Goal: Information Seeking & Learning: Learn about a topic

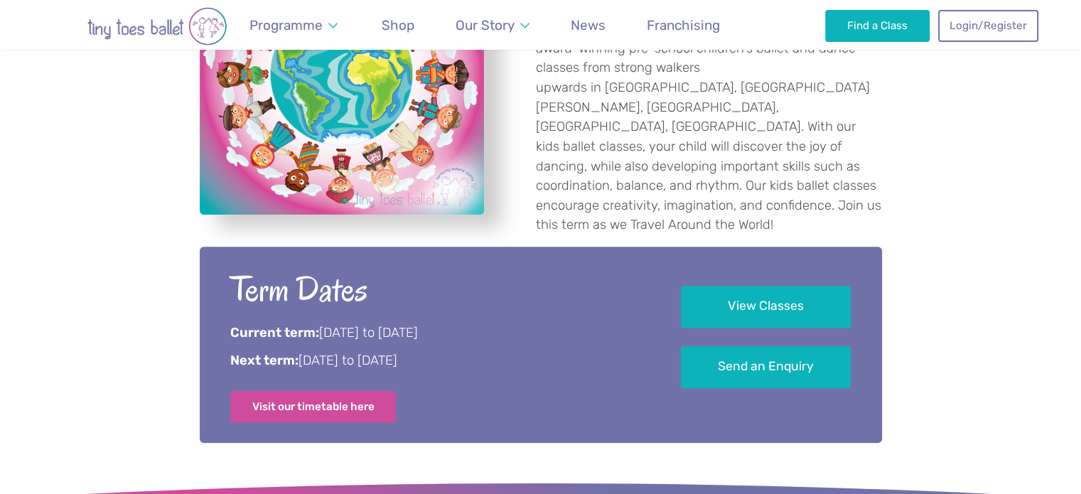
scroll to position [580, 0]
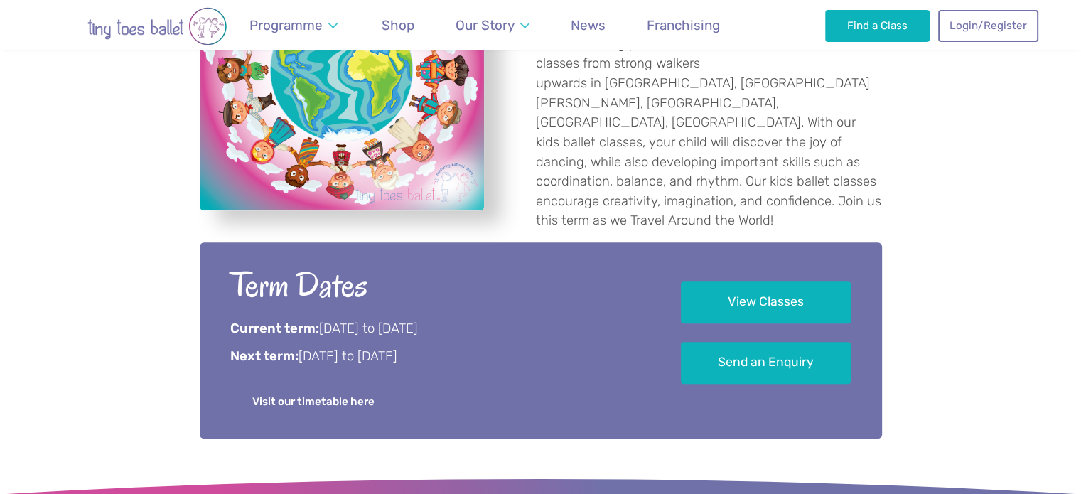
click at [355, 391] on link "Visit our timetable here" at bounding box center [313, 401] width 166 height 31
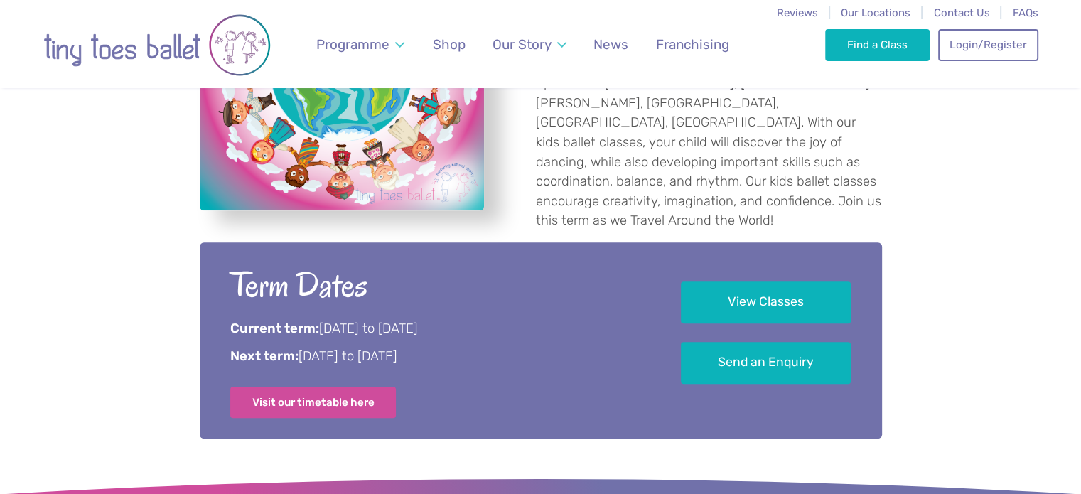
scroll to position [0, 0]
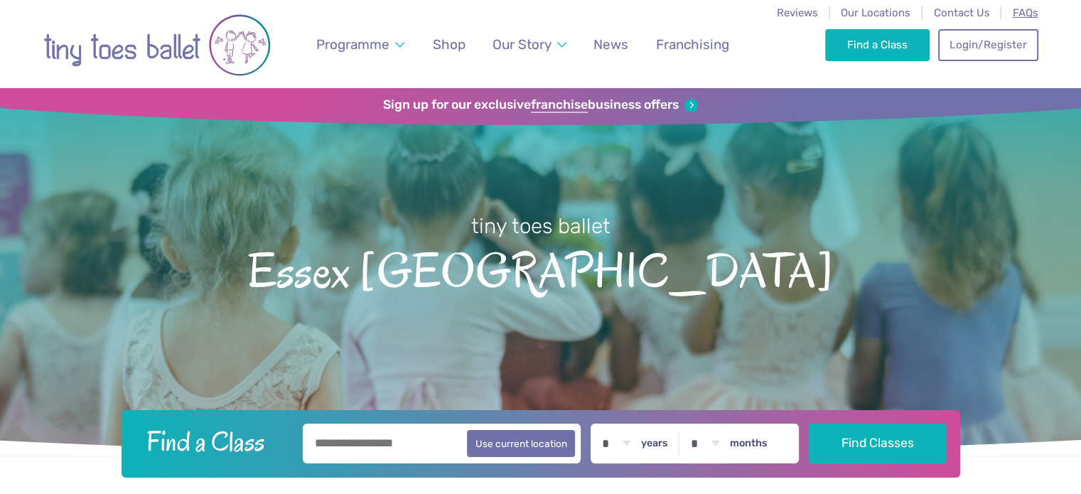
click at [1026, 14] on span "FAQs" at bounding box center [1026, 12] width 26 height 13
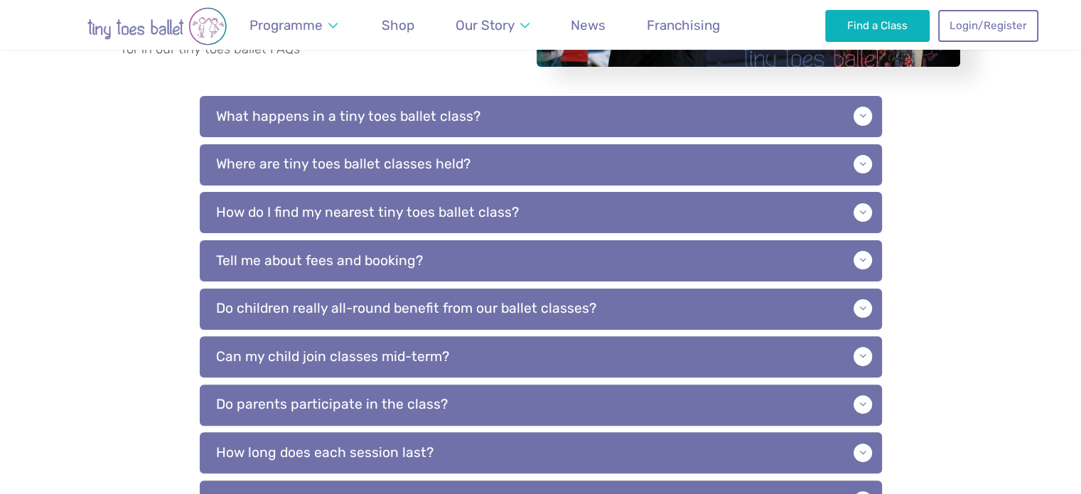
scroll to position [347, 0]
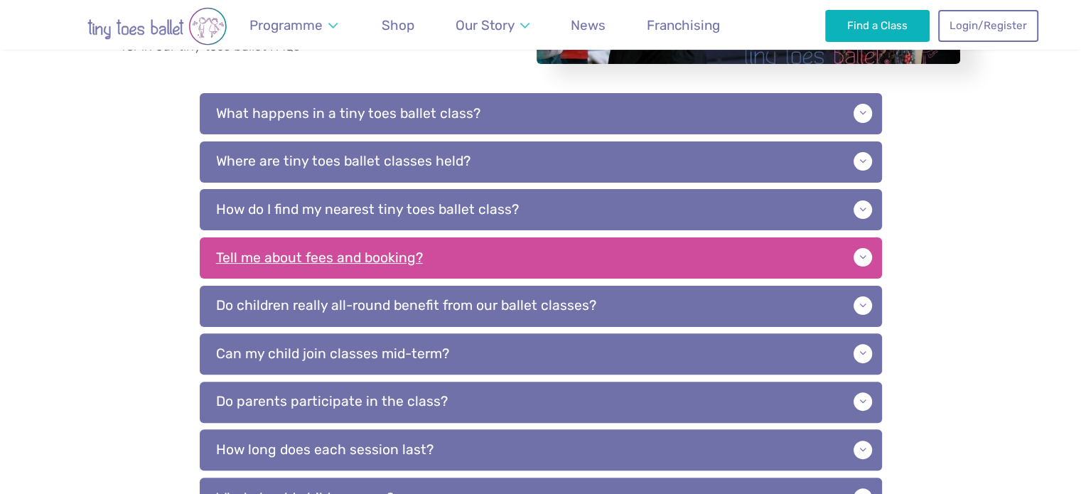
click at [342, 253] on p "Tell me about fees and booking?" at bounding box center [541, 257] width 682 height 41
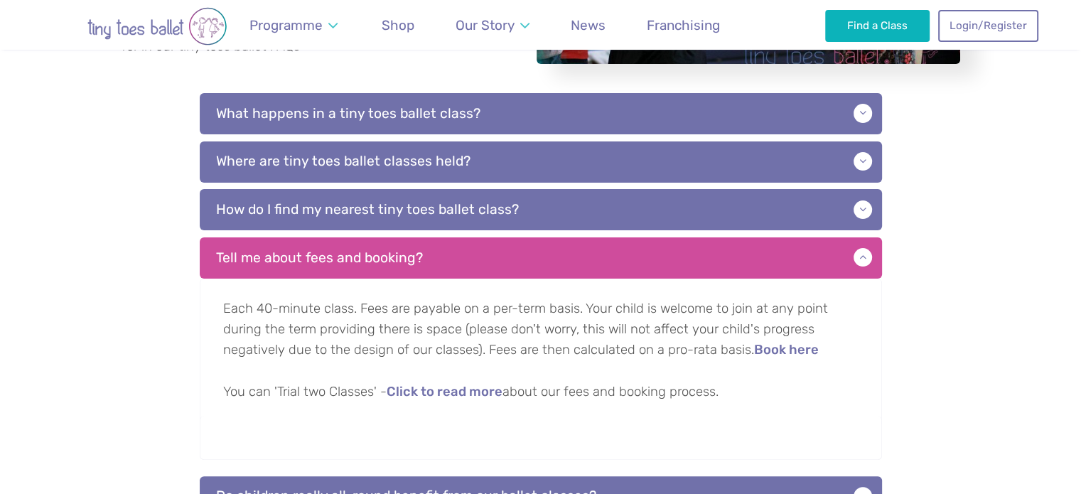
scroll to position [399, 0]
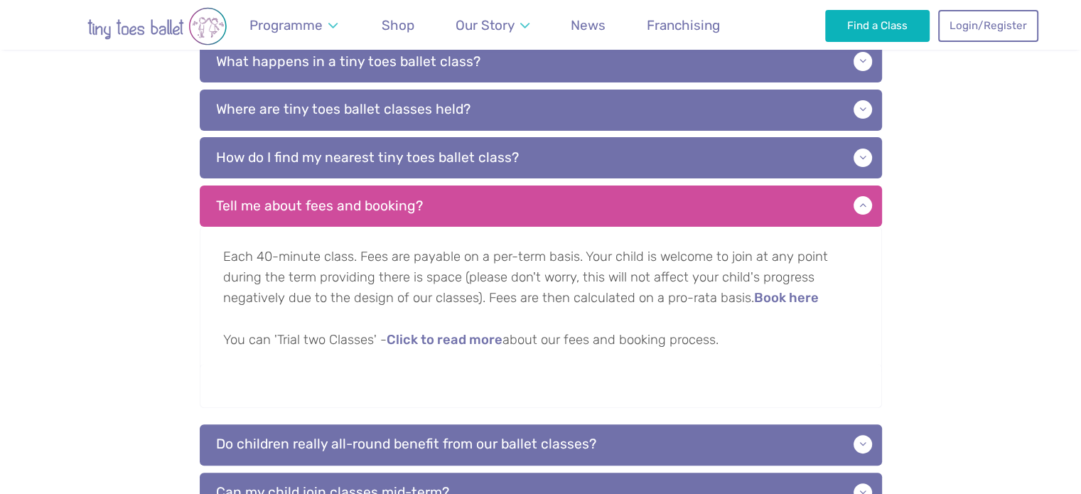
click at [447, 331] on p "Each 40-minute class. Fees are payable on a per-term basis. Your child is welco…" at bounding box center [541, 300] width 682 height 147
click at [444, 349] on p "Each 40-minute class. Fees are payable on a per-term basis. Your child is welco…" at bounding box center [541, 300] width 682 height 147
click at [427, 333] on link "Click to read more" at bounding box center [445, 340] width 116 height 14
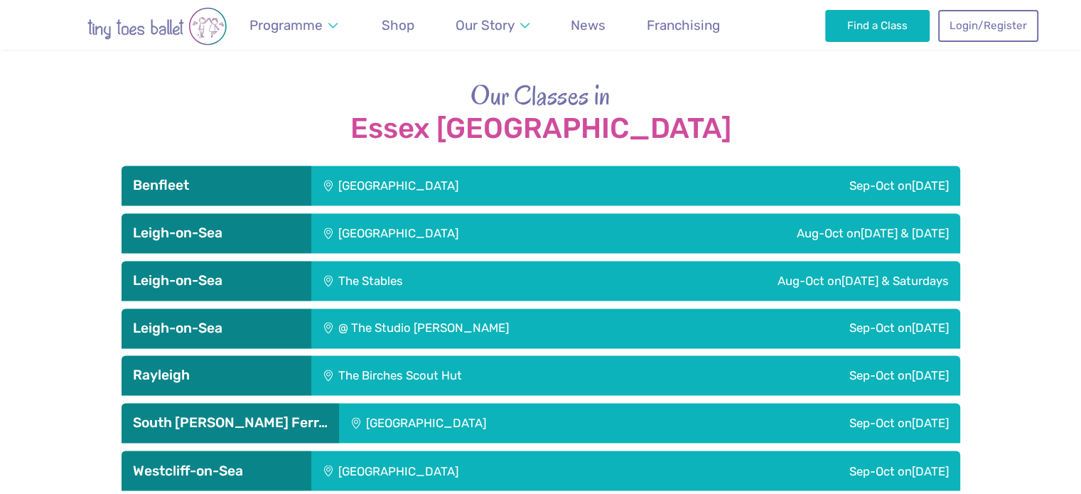
scroll to position [2306, 0]
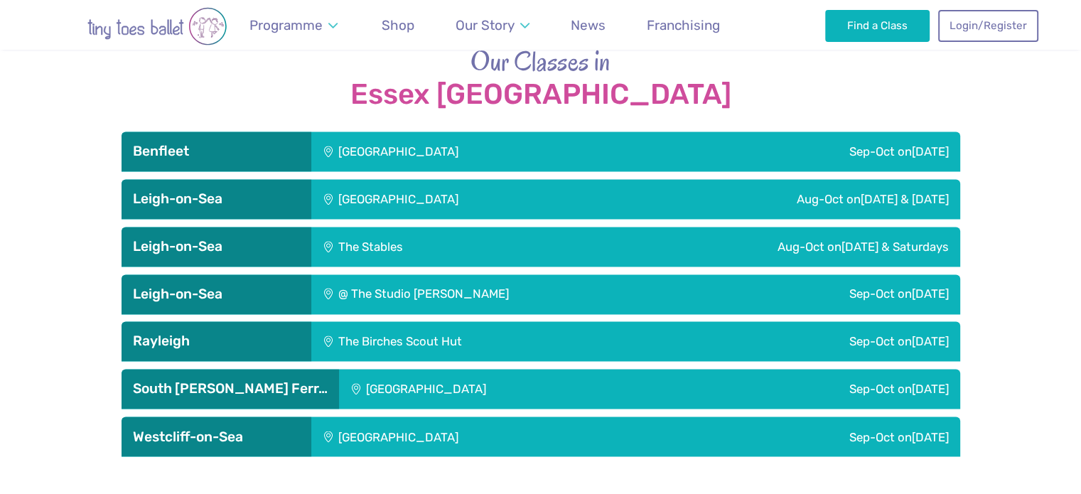
click at [270, 190] on h3 "Leigh-on-Sea" at bounding box center [216, 198] width 167 height 17
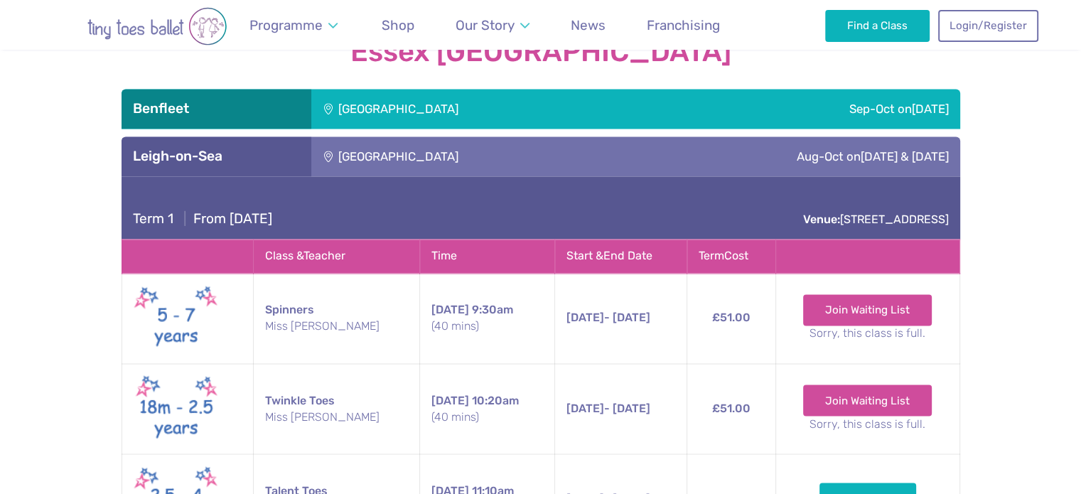
scroll to position [2361, 0]
